Goal: Task Accomplishment & Management: Use online tool/utility

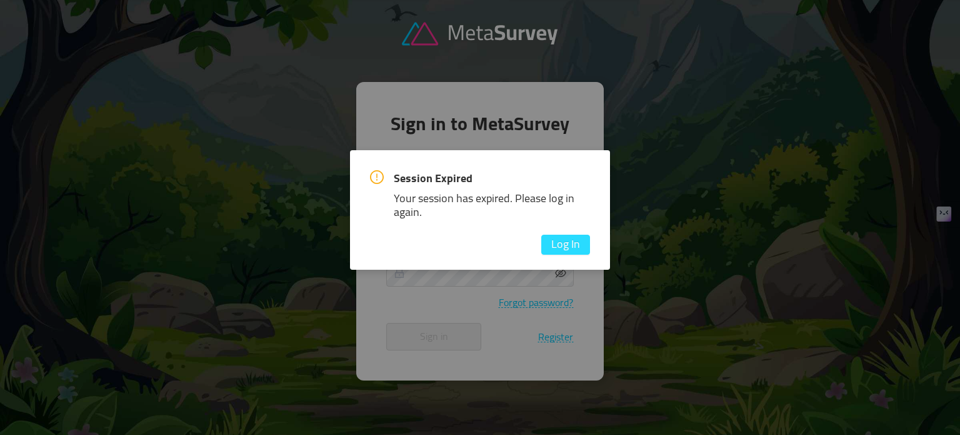
click at [562, 254] on div "Session Expired Your session has expired. Please log in again. Log In" at bounding box center [480, 209] width 260 height 119
click at [562, 252] on button "Log In" at bounding box center [565, 244] width 49 height 20
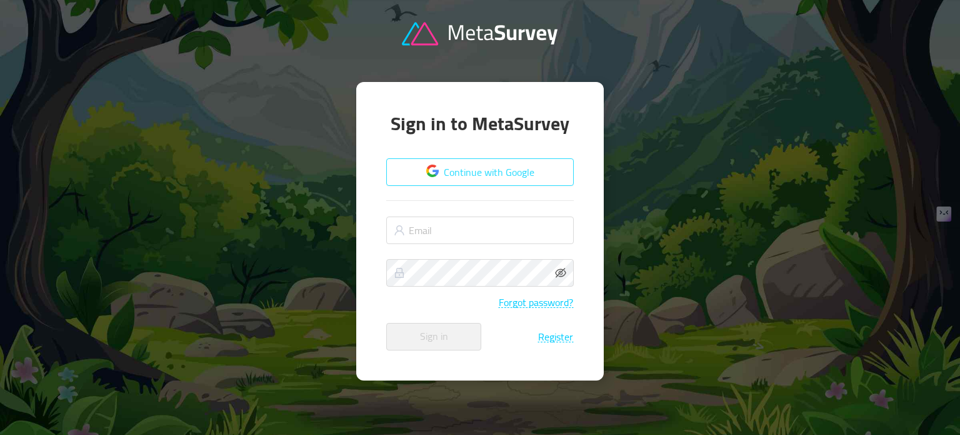
click at [507, 178] on button "Continue with Google" at bounding box center [480, 172] width 188 height 28
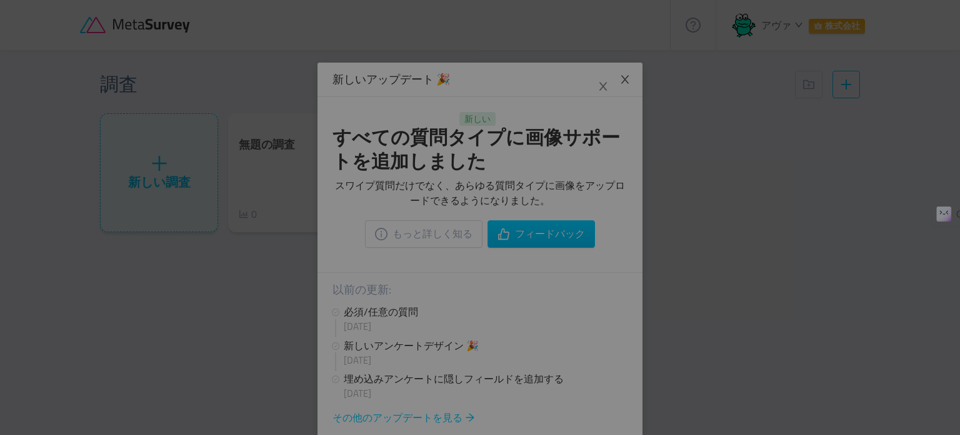
click at [630, 189] on div at bounding box center [480, 217] width 960 height 435
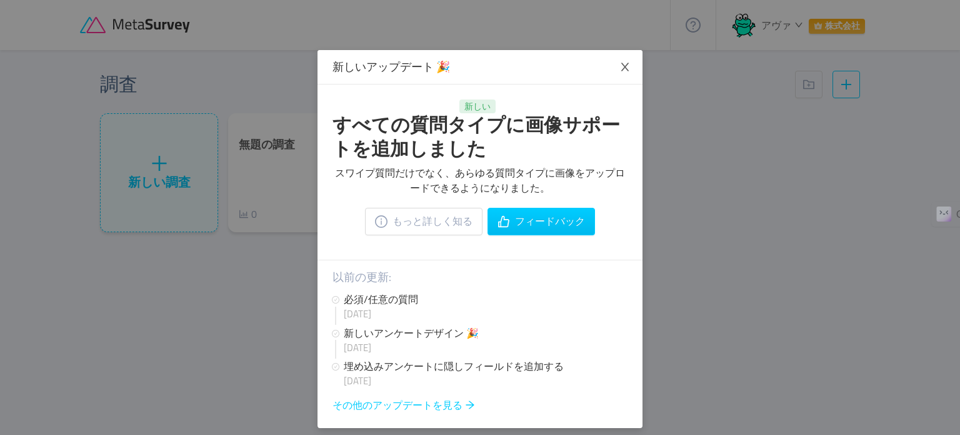
scroll to position [20, 0]
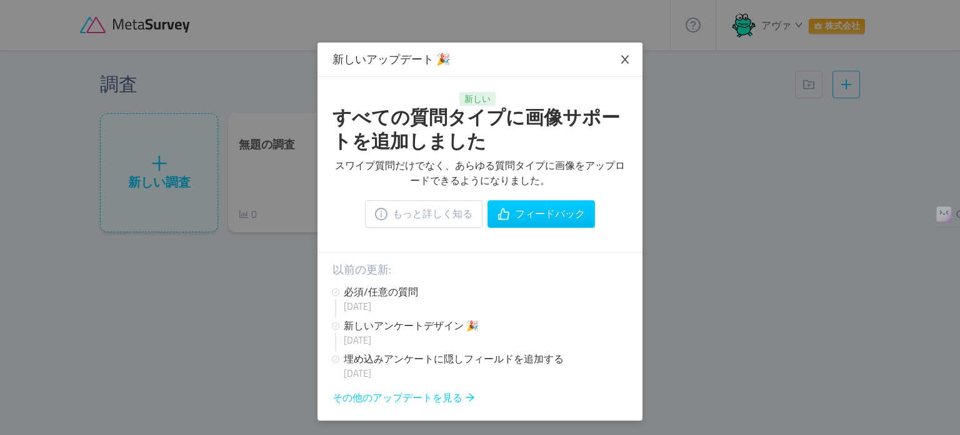
click at [621, 65] on icon "アイコン: 閉じる" at bounding box center [625, 59] width 11 height 11
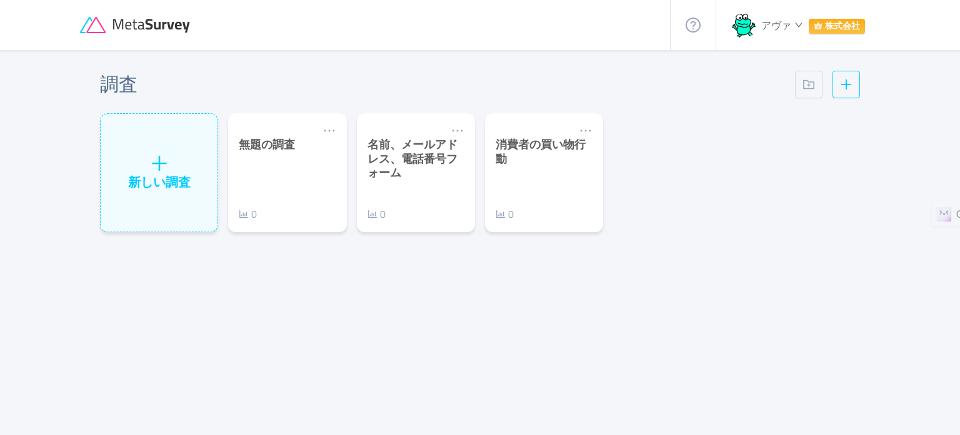
click at [791, 24] on font "アヴァ" at bounding box center [777, 25] width 30 height 19
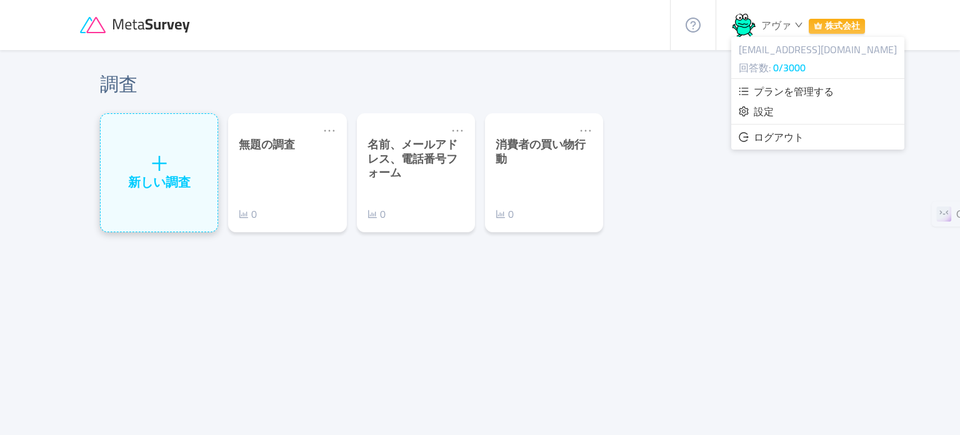
click at [138, 202] on div "新しい調査" at bounding box center [159, 173] width 117 height 118
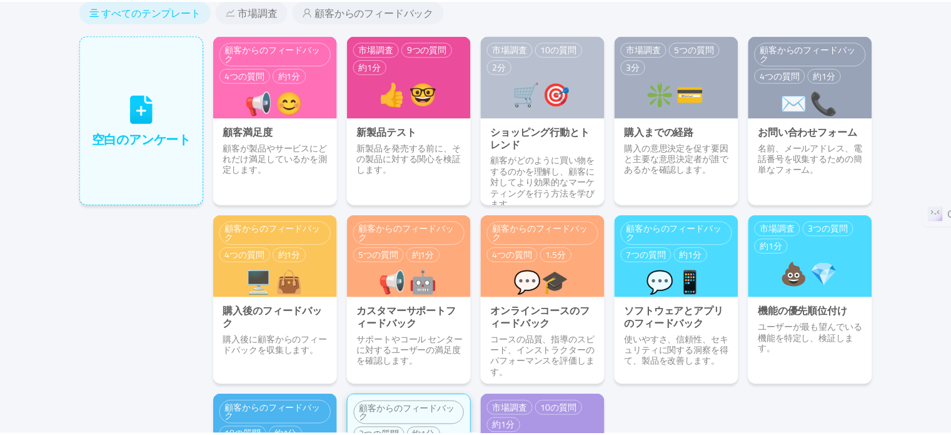
scroll to position [83, 0]
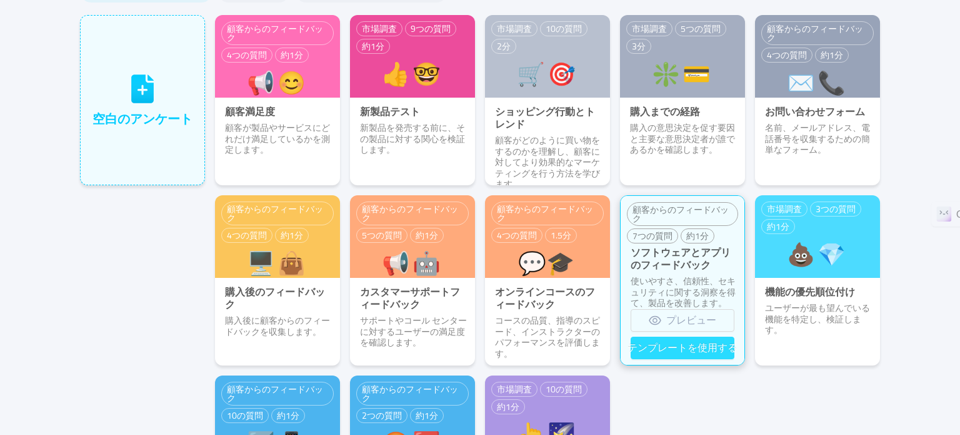
click at [675, 342] on button "テンプレートを使用する" at bounding box center [683, 347] width 104 height 23
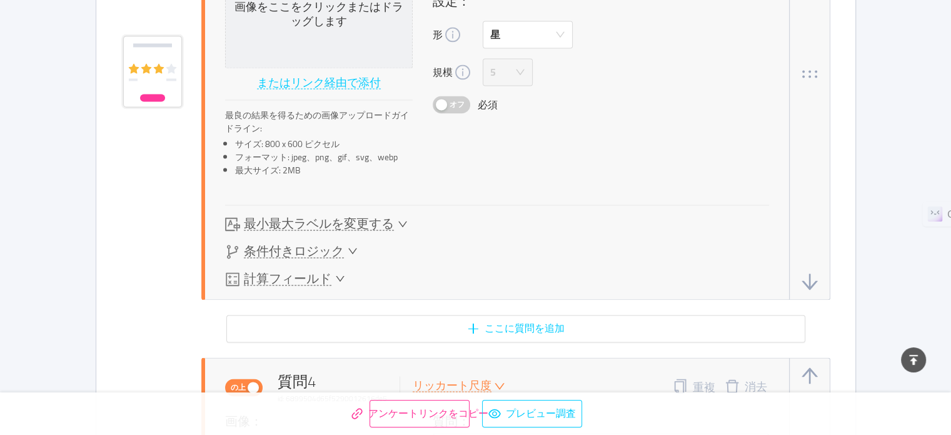
scroll to position [1917, 0]
